Goal: Information Seeking & Learning: Learn about a topic

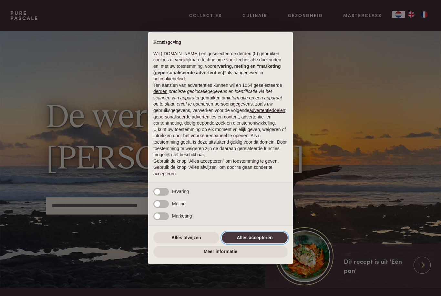
click at [277, 241] on button "Alles accepteren" at bounding box center [255, 238] width 66 height 12
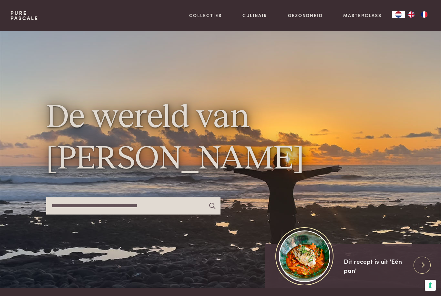
click at [191, 215] on input "text" at bounding box center [133, 205] width 174 height 17
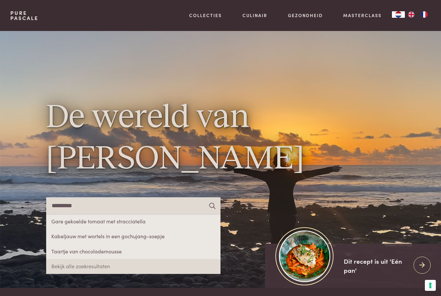
type input "*********"
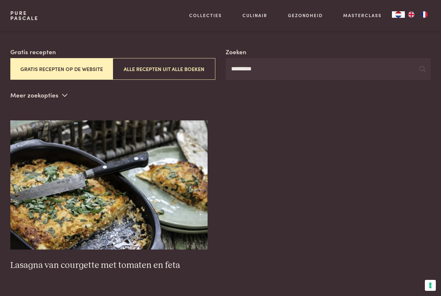
scroll to position [100, 0]
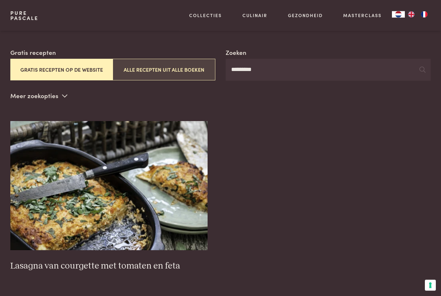
click at [195, 70] on button "Alle recepten uit alle boeken" at bounding box center [164, 70] width 103 height 22
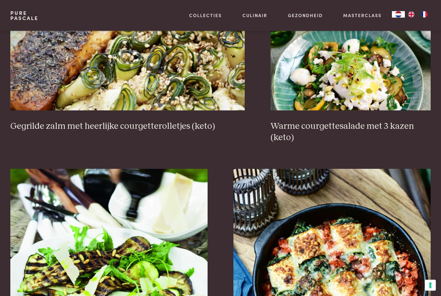
scroll to position [615, 0]
click at [224, 66] on img at bounding box center [127, 45] width 235 height 129
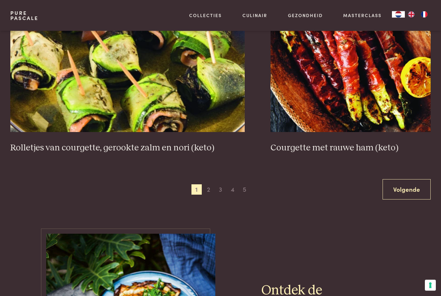
scroll to position [1157, 0]
click at [422, 185] on link "Volgende" at bounding box center [407, 189] width 48 height 20
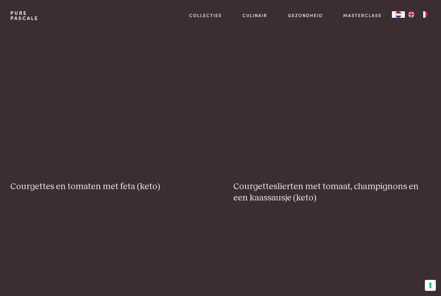
scroll to position [147, 0]
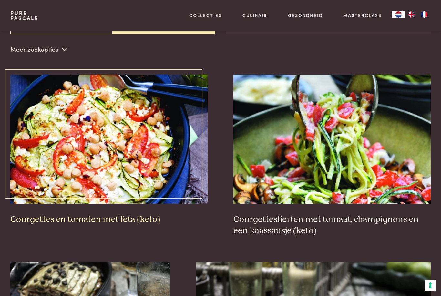
click at [173, 160] on img at bounding box center [108, 139] width 197 height 129
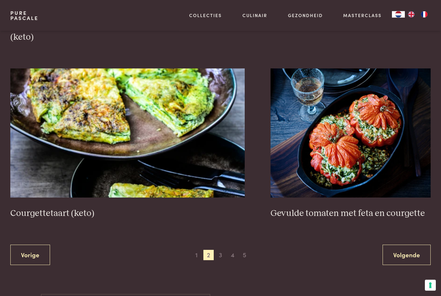
scroll to position [1091, 0]
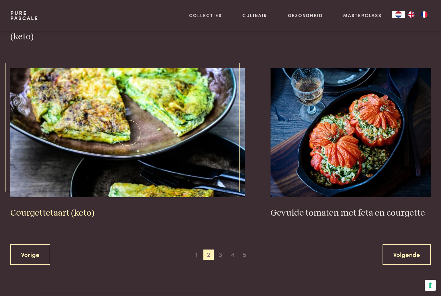
click at [208, 175] on img at bounding box center [127, 132] width 235 height 129
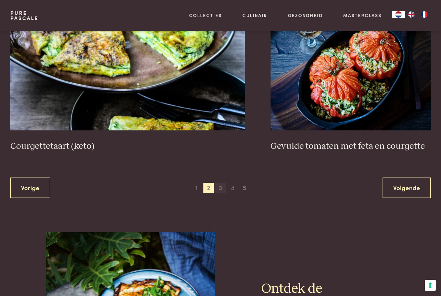
click at [224, 185] on span "3" at bounding box center [220, 188] width 10 height 10
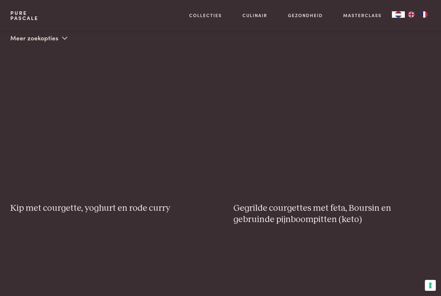
scroll to position [147, 0]
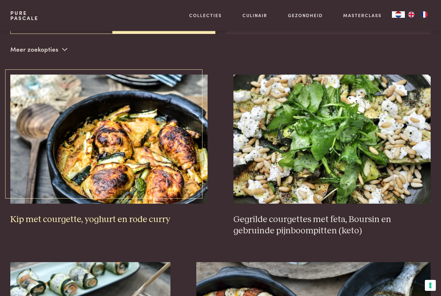
click at [177, 156] on img at bounding box center [108, 139] width 197 height 129
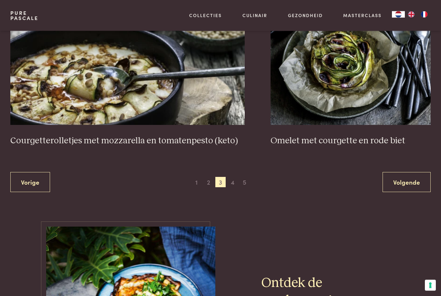
scroll to position [1130, 0]
click at [235, 182] on span "4" at bounding box center [232, 182] width 10 height 10
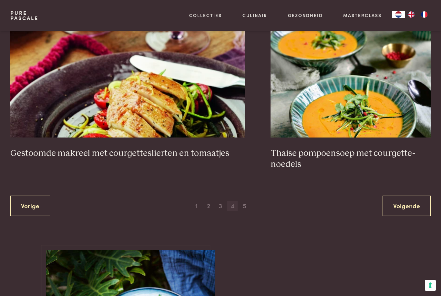
scroll to position [1145, 0]
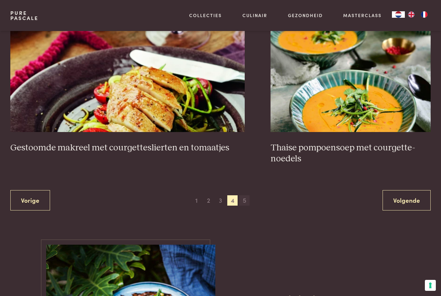
click at [248, 198] on span "5" at bounding box center [244, 200] width 10 height 10
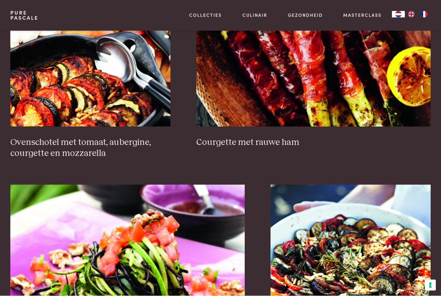
scroll to position [412, 0]
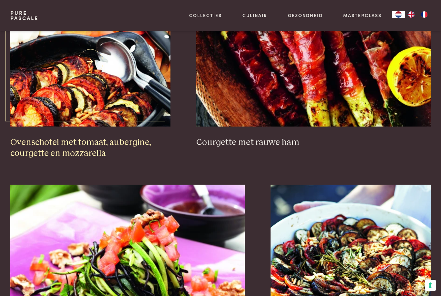
click at [63, 81] on img at bounding box center [90, 61] width 160 height 129
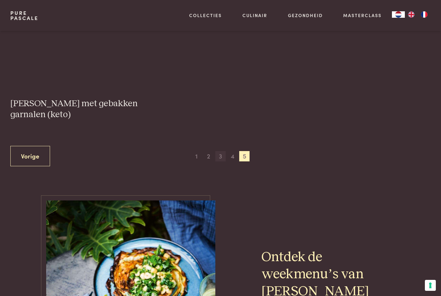
click at [222, 154] on span "3" at bounding box center [220, 156] width 10 height 10
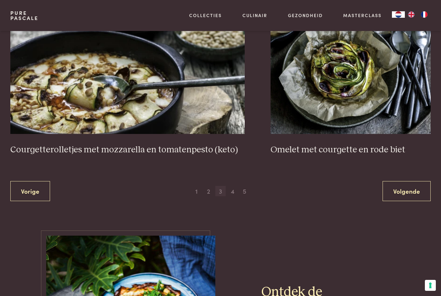
scroll to position [1111, 0]
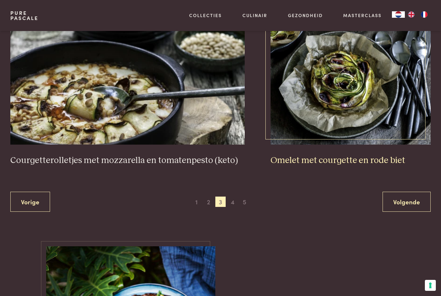
click at [355, 92] on img at bounding box center [351, 80] width 160 height 129
